Goal: Transaction & Acquisition: Subscribe to service/newsletter

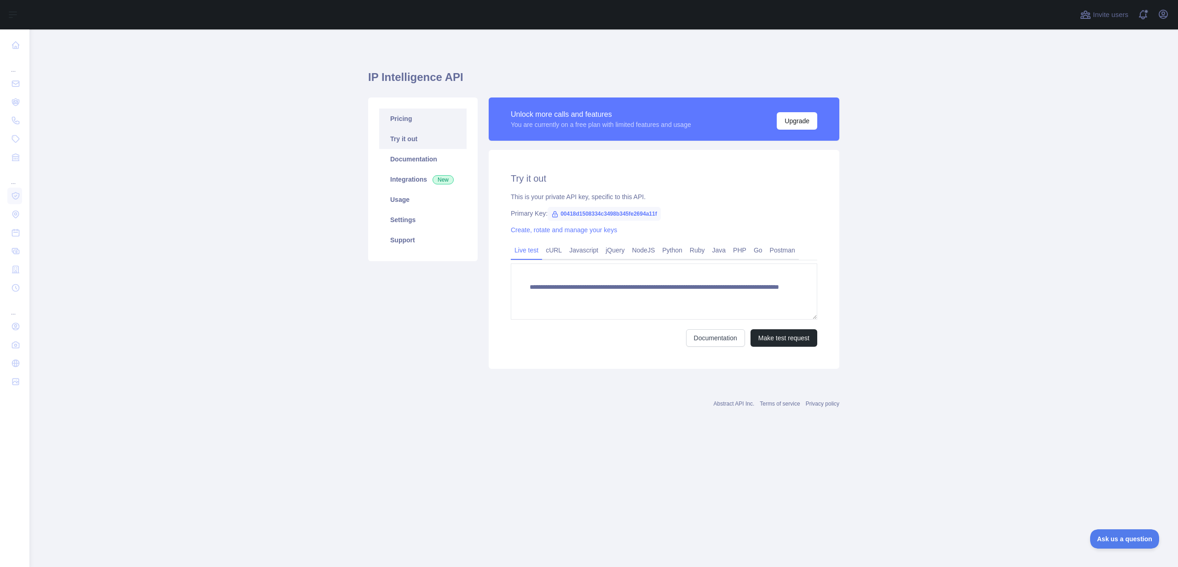
click at [422, 118] on link "Pricing" at bounding box center [422, 119] width 87 height 20
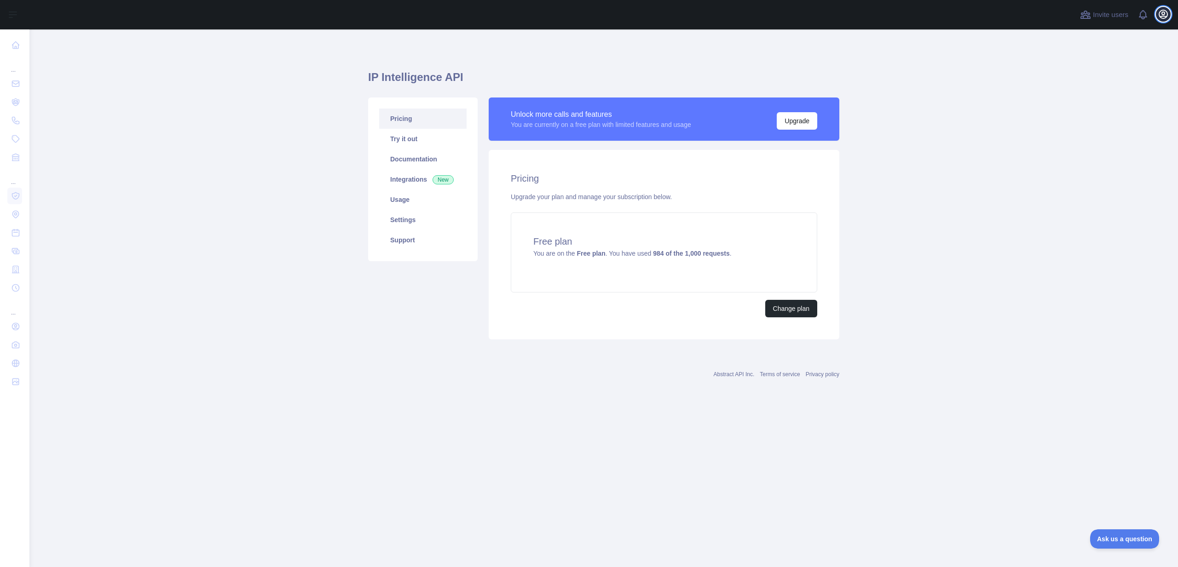
click at [1164, 14] on icon "button" at bounding box center [1163, 14] width 8 height 8
click at [1115, 116] on button "Sign out" at bounding box center [1118, 120] width 103 height 17
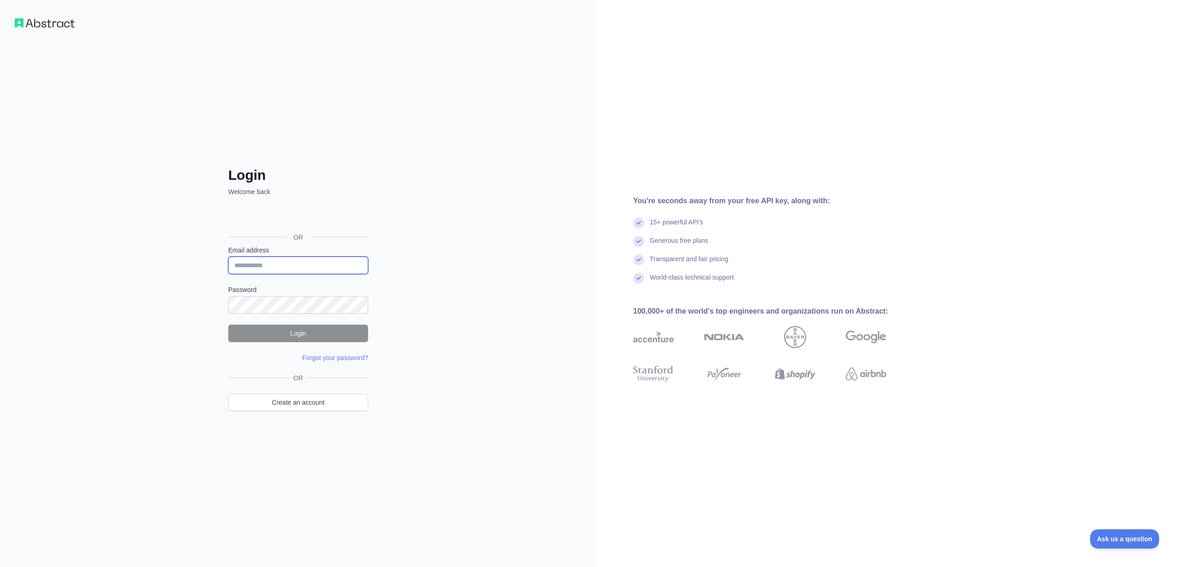
click at [316, 264] on input "Email address" at bounding box center [298, 265] width 140 height 17
click at [284, 264] on input "**********" at bounding box center [298, 265] width 140 height 17
type input "**********"
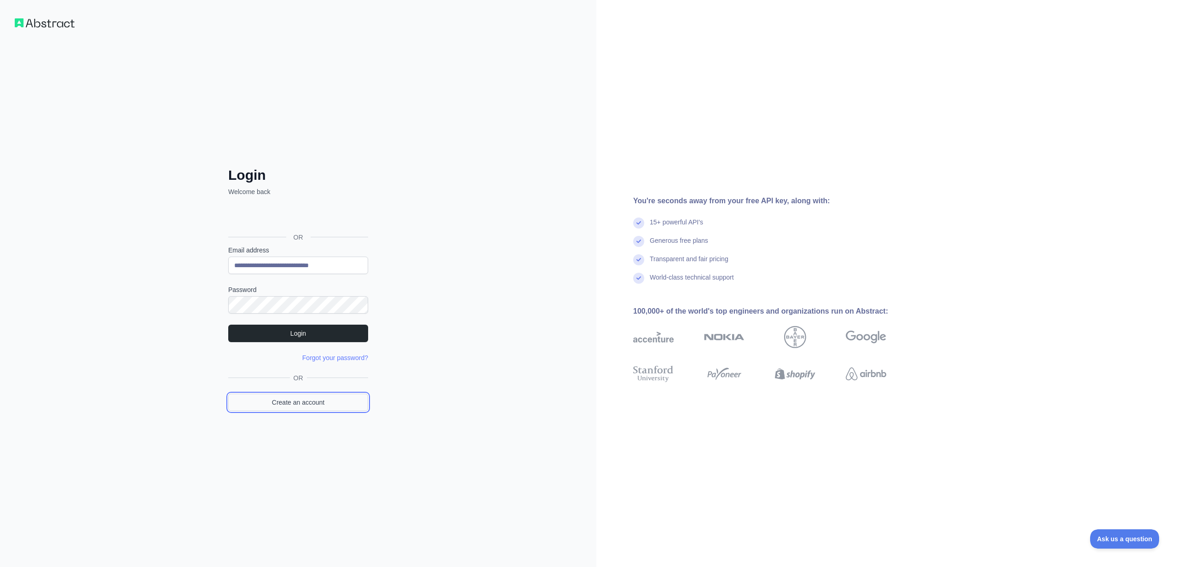
click at [302, 394] on link "Create an account" at bounding box center [298, 402] width 140 height 17
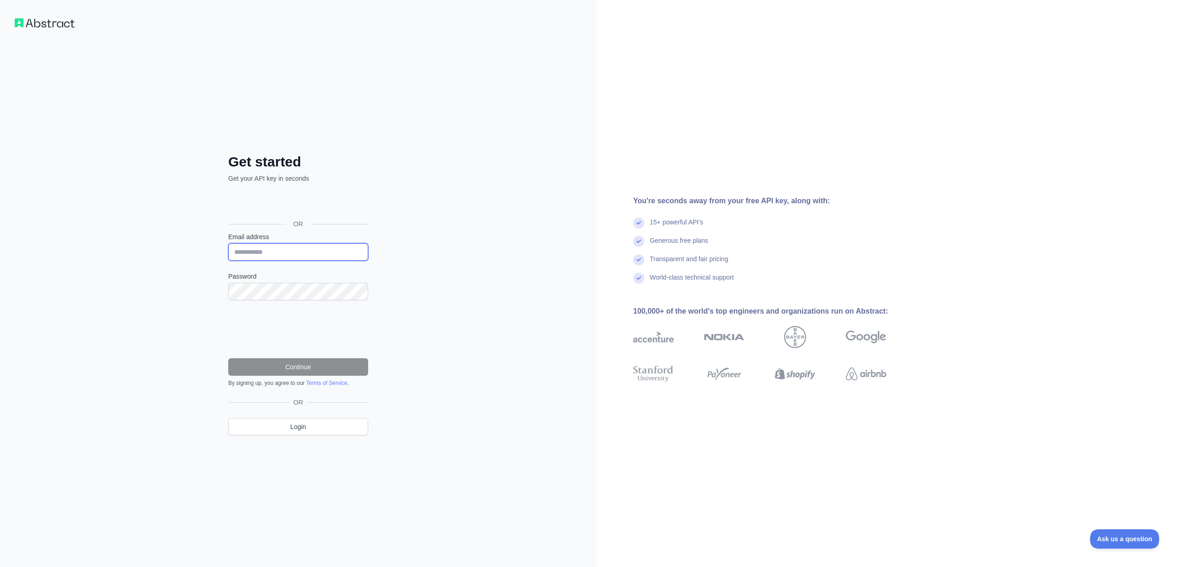
click at [291, 258] on input "Email address" at bounding box center [298, 251] width 140 height 17
click at [285, 253] on input "**********" at bounding box center [298, 251] width 140 height 17
type input "**********"
click at [316, 364] on button "Continue" at bounding box center [298, 366] width 140 height 17
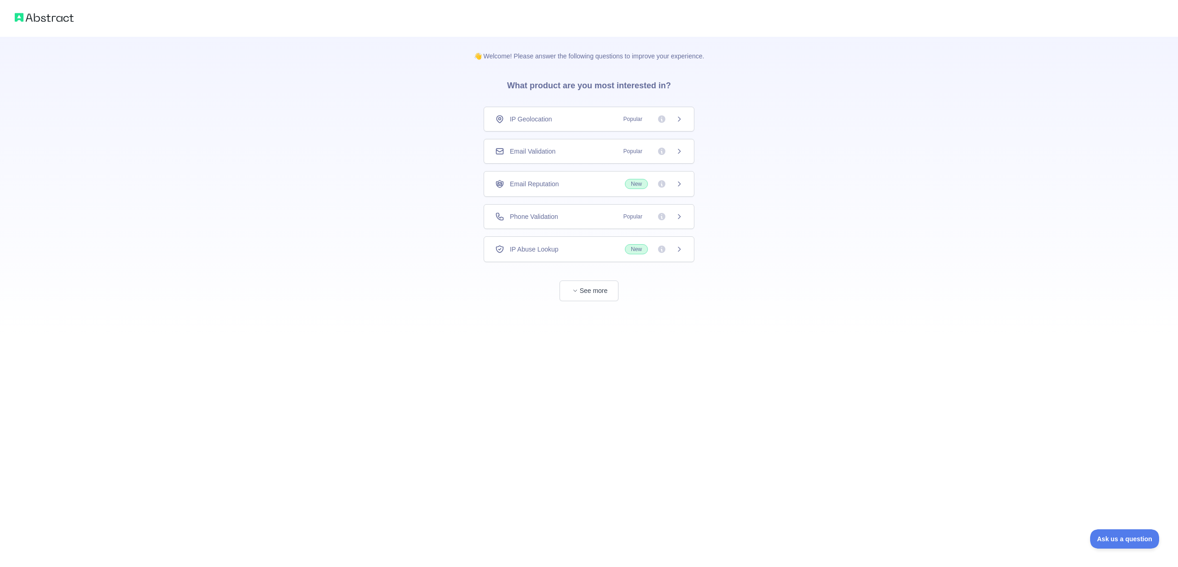
click at [541, 115] on span "IP Geolocation" at bounding box center [531, 119] width 42 height 9
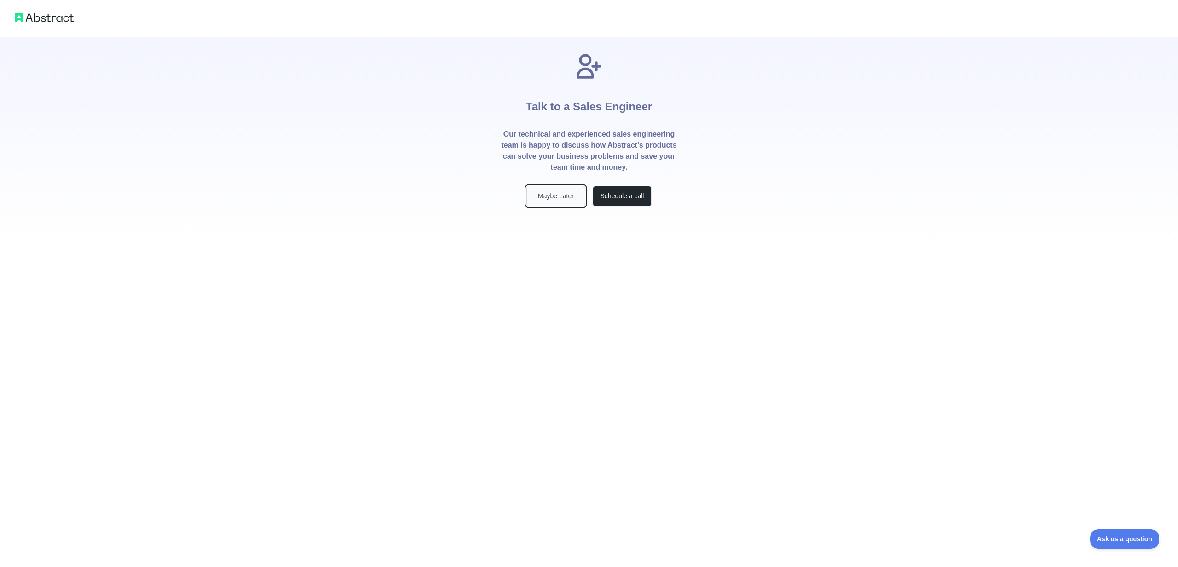
click at [577, 195] on button "Maybe Later" at bounding box center [555, 196] width 59 height 21
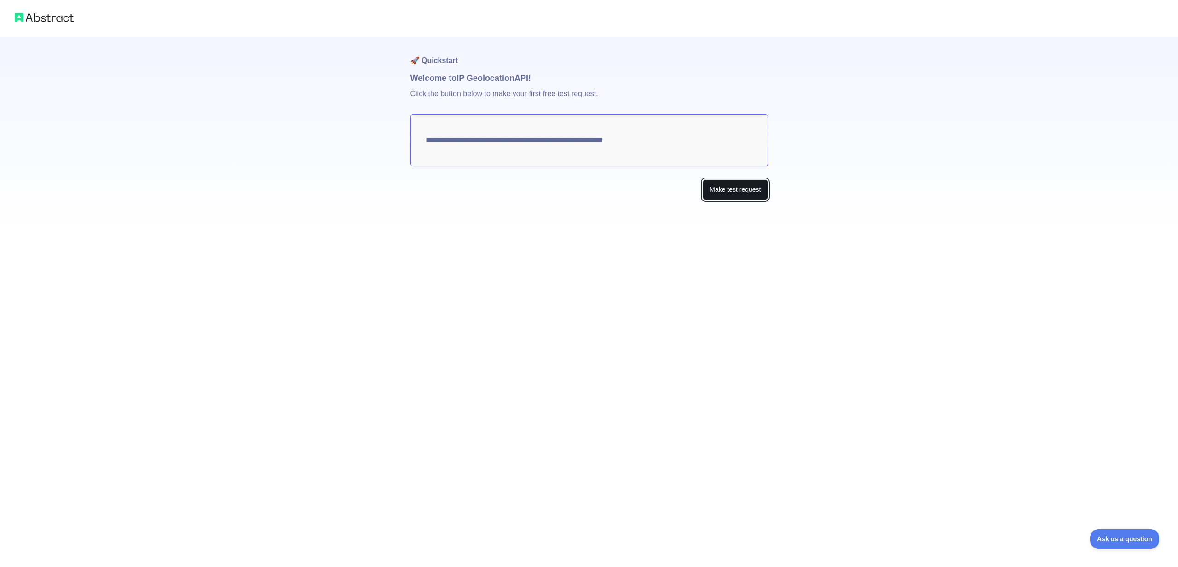
click at [731, 195] on button "Make test request" at bounding box center [734, 189] width 65 height 21
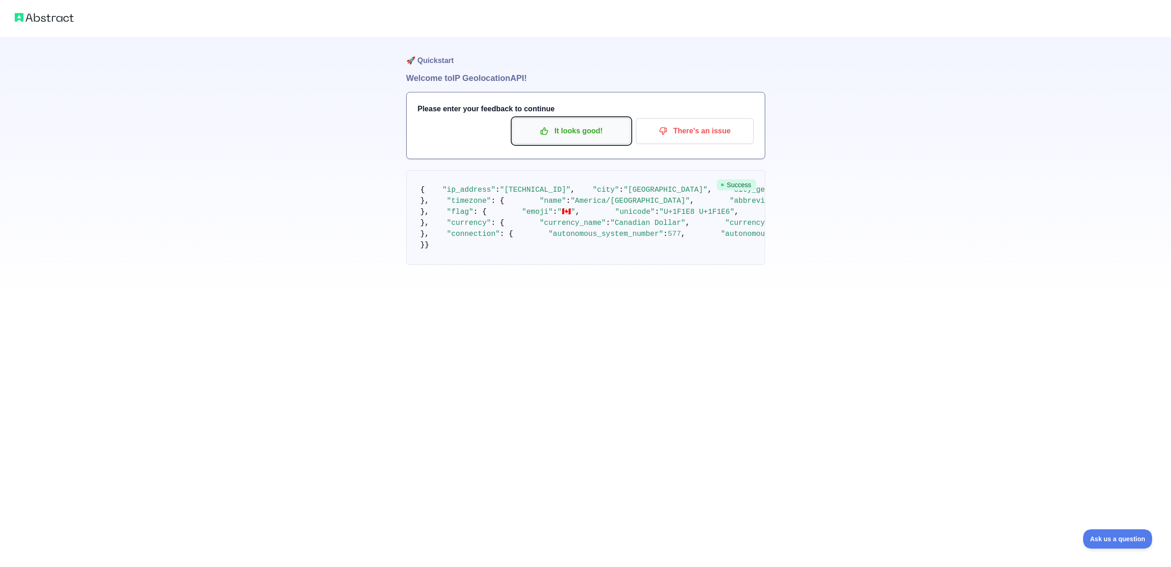
click at [600, 134] on p "It looks good!" at bounding box center [571, 131] width 104 height 16
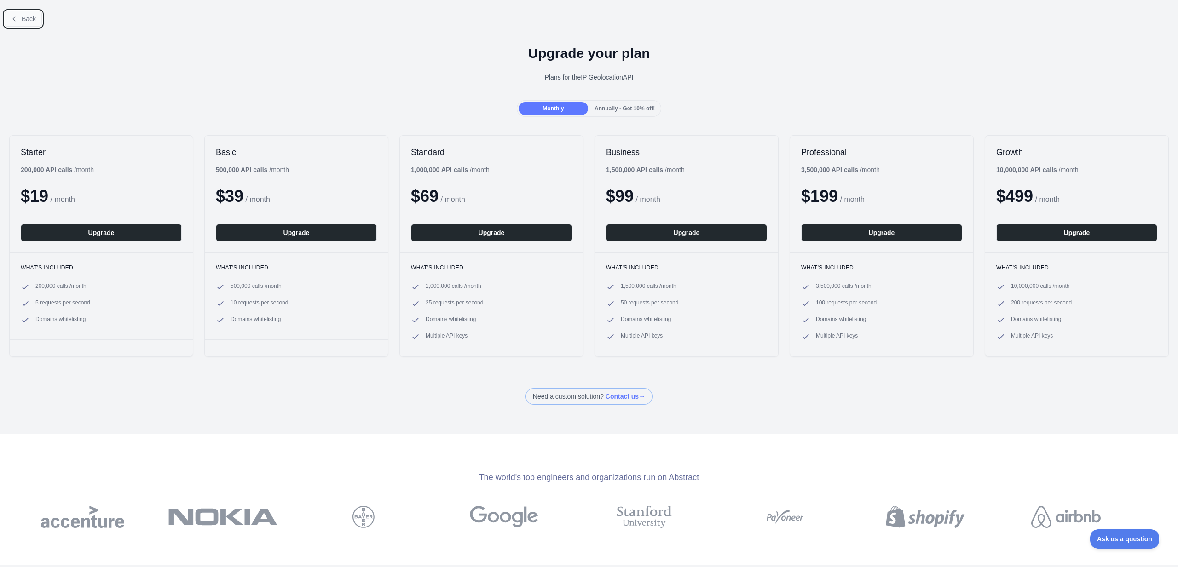
click at [28, 19] on span "Back" at bounding box center [29, 18] width 14 height 7
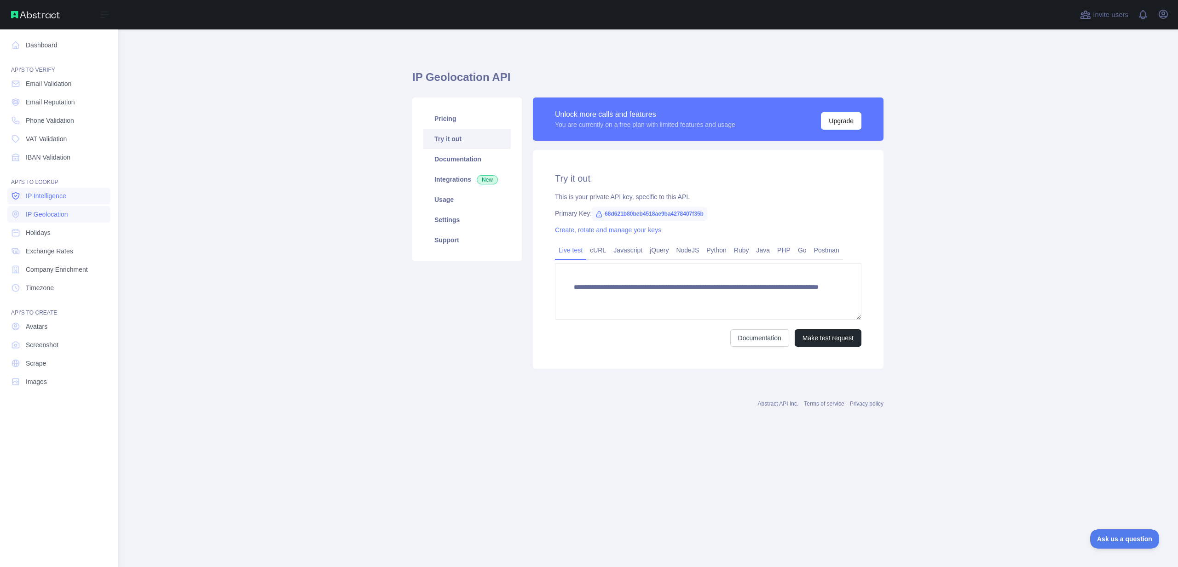
click at [56, 191] on span "IP Intelligence" at bounding box center [46, 195] width 40 height 9
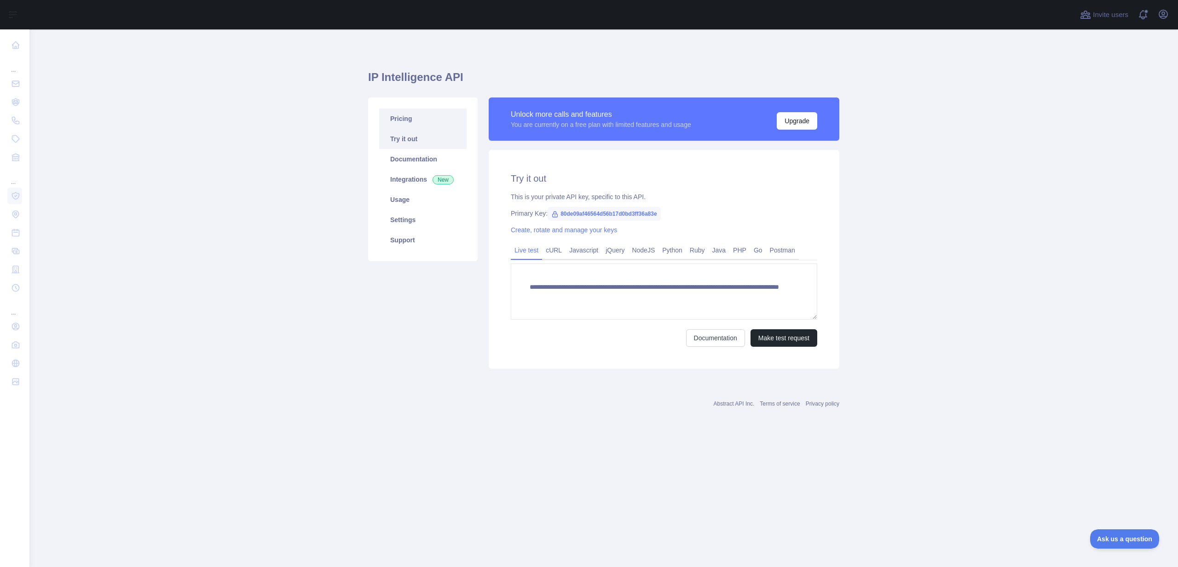
click at [411, 119] on link "Pricing" at bounding box center [422, 119] width 87 height 20
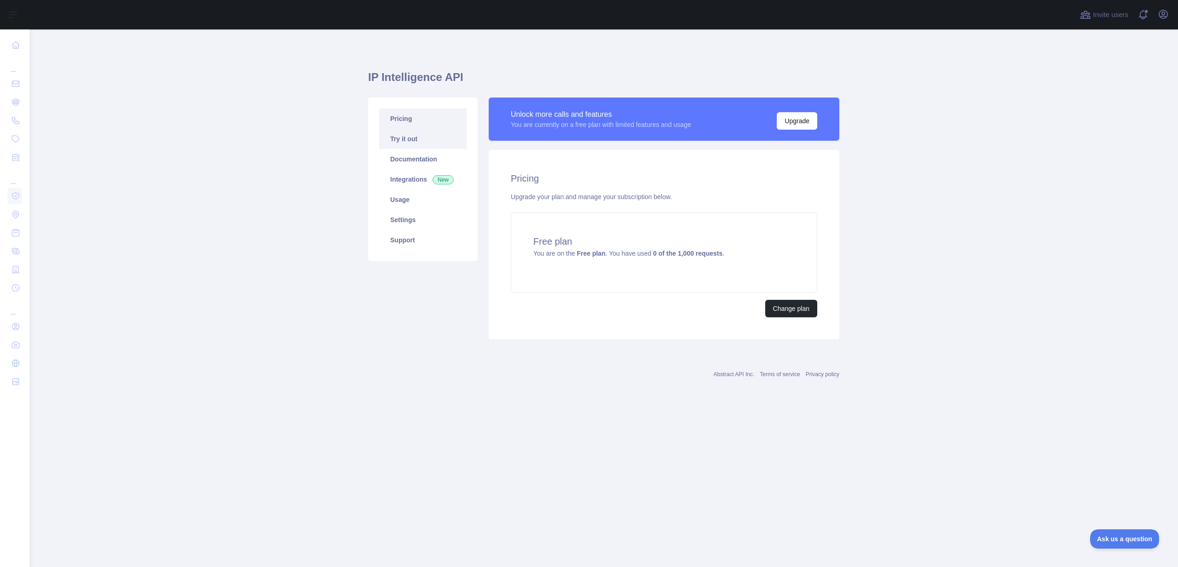
click at [408, 135] on link "Try it out" at bounding box center [422, 139] width 87 height 20
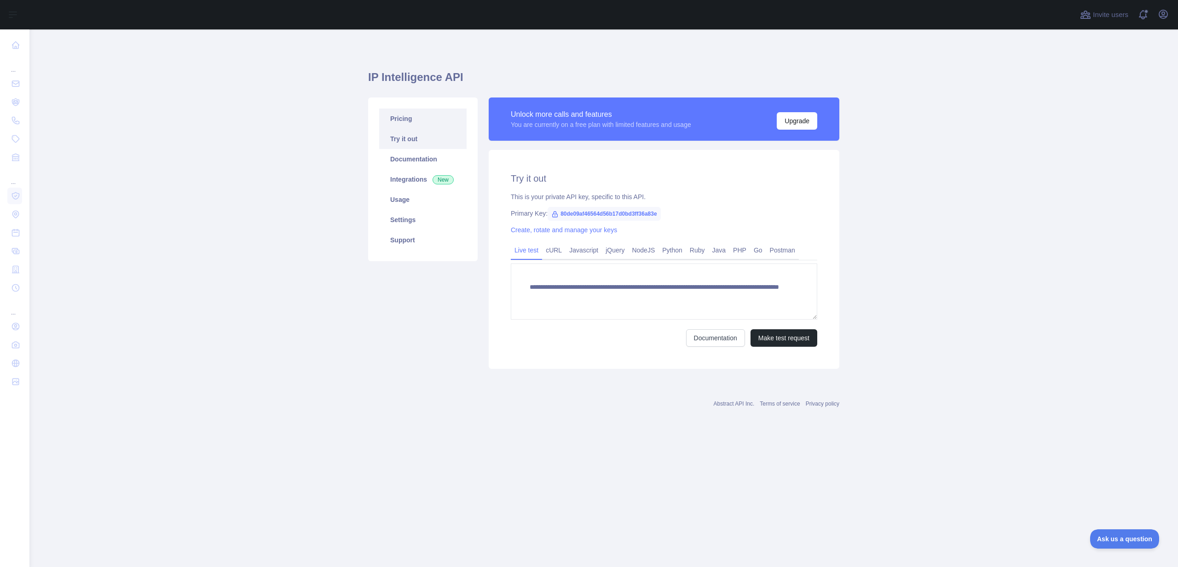
click at [410, 125] on link "Pricing" at bounding box center [422, 119] width 87 height 20
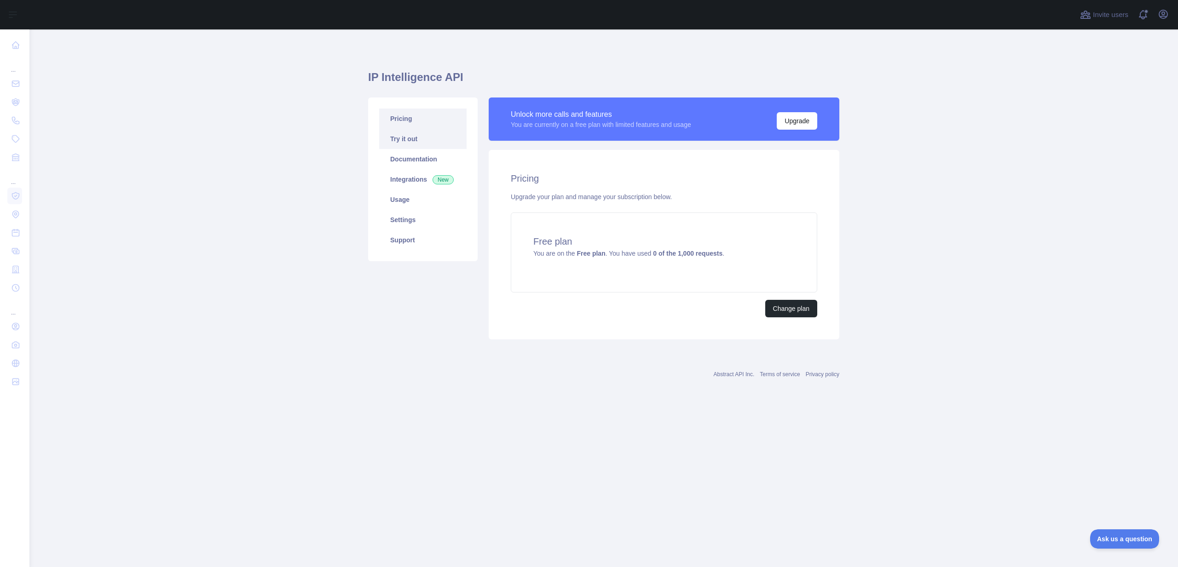
click at [409, 138] on link "Try it out" at bounding box center [422, 139] width 87 height 20
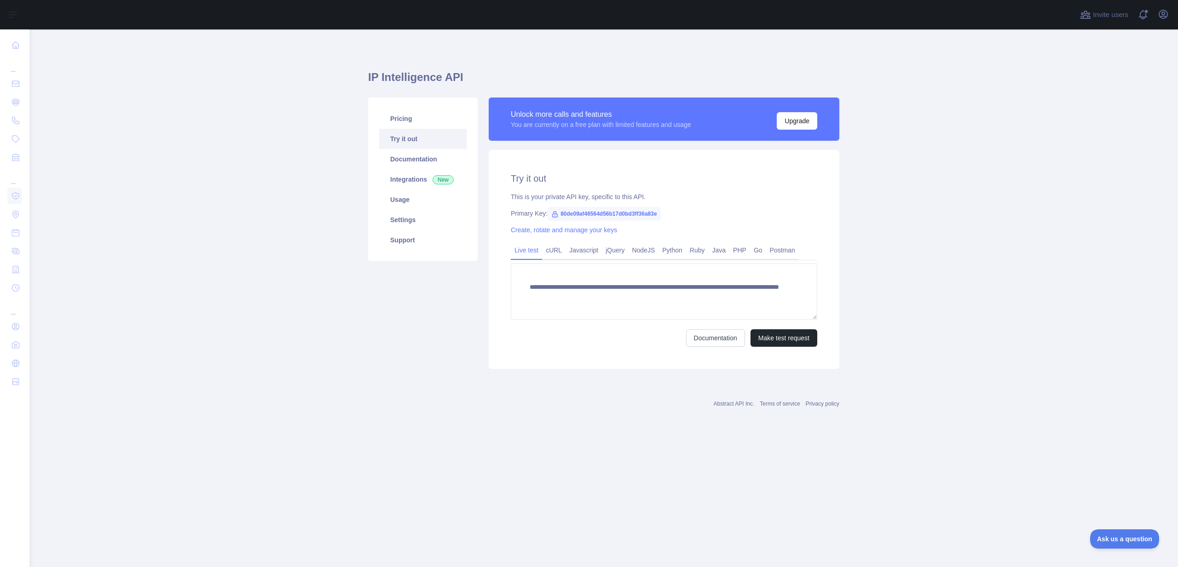
click at [608, 210] on span "80de09af46564d56b17d0bd3ff36a83e" at bounding box center [603, 214] width 113 height 14
copy span "80de09af46564d56b17d0bd3ff36a83e"
